Goal: Navigation & Orientation: Find specific page/section

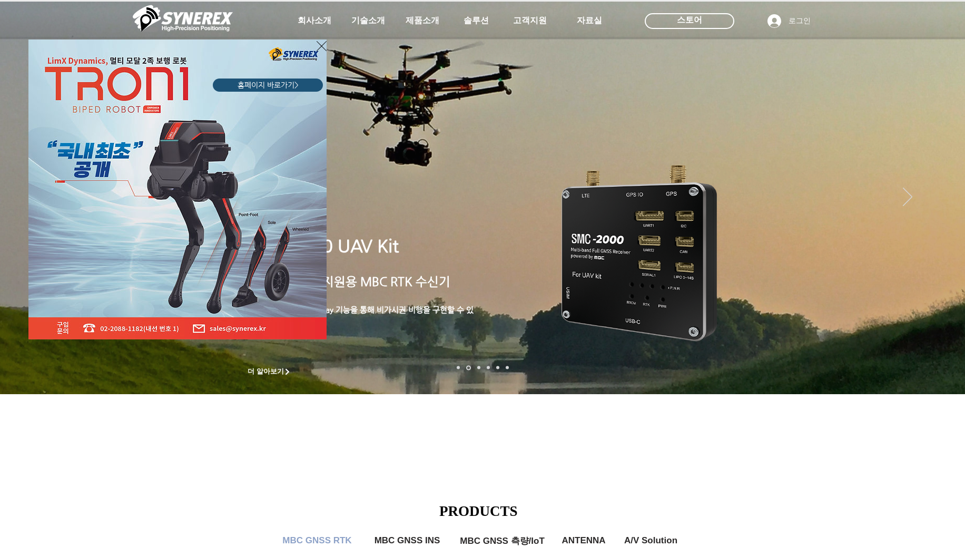
click at [323, 45] on icon "사이트로 돌아가기" at bounding box center [321, 45] width 10 height 13
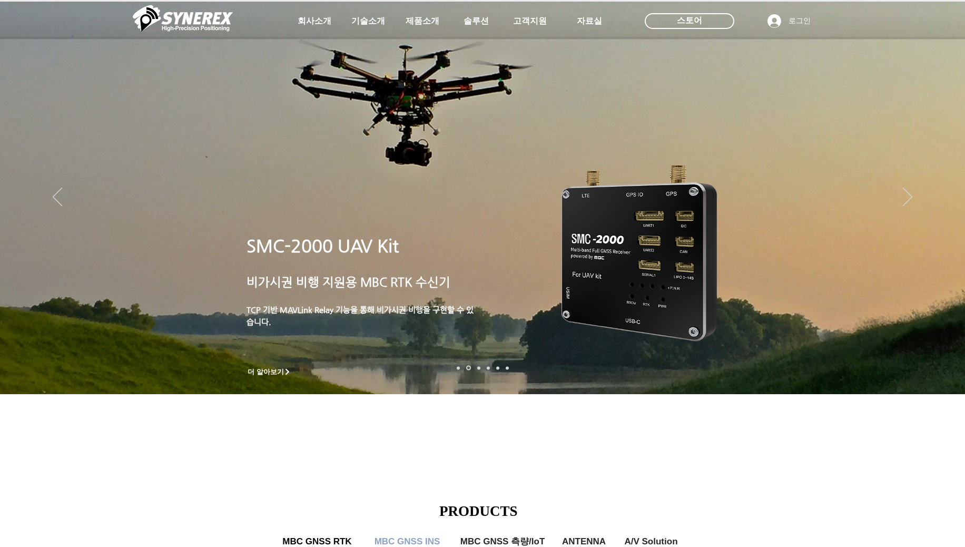
click at [307, 45] on div at bounding box center [482, 78] width 965 height 156
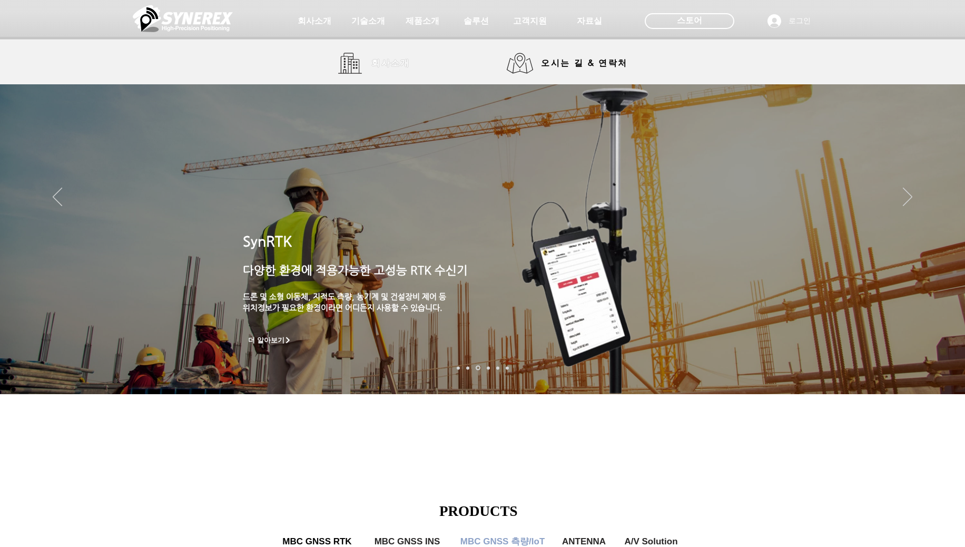
click at [370, 58] on span "회사소개" at bounding box center [390, 63] width 53 height 21
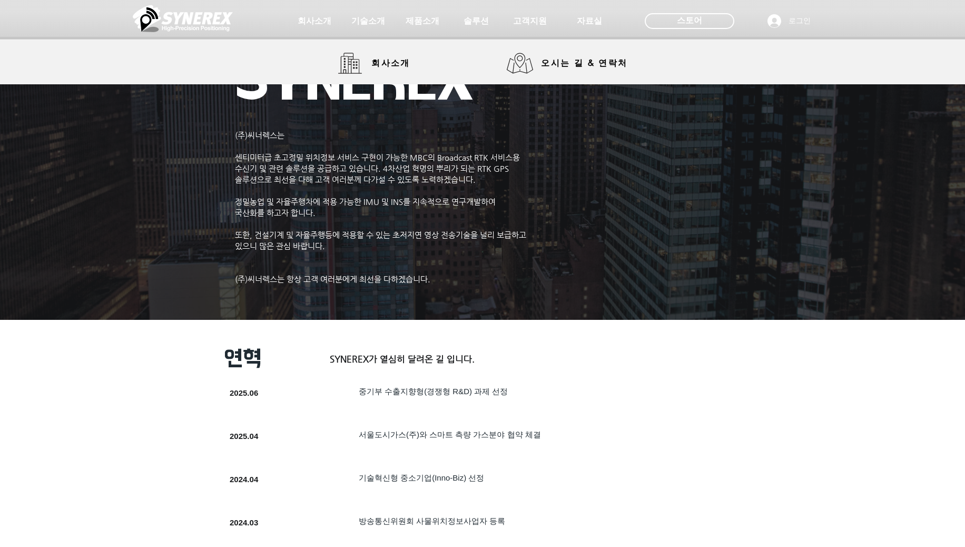
click at [190, 11] on img at bounding box center [183, 19] width 100 height 32
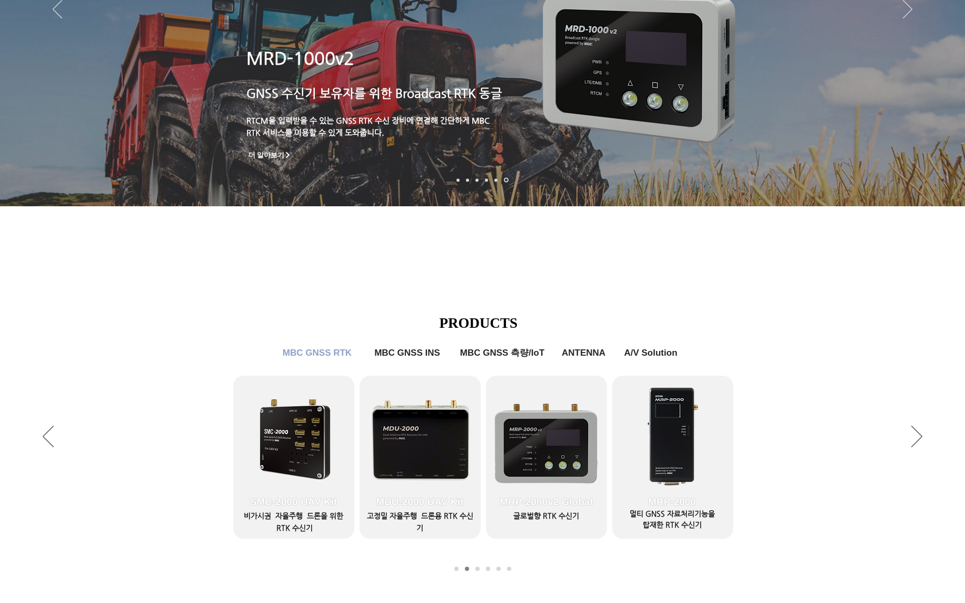
scroll to position [240, 0]
